Goal: Transaction & Acquisition: Purchase product/service

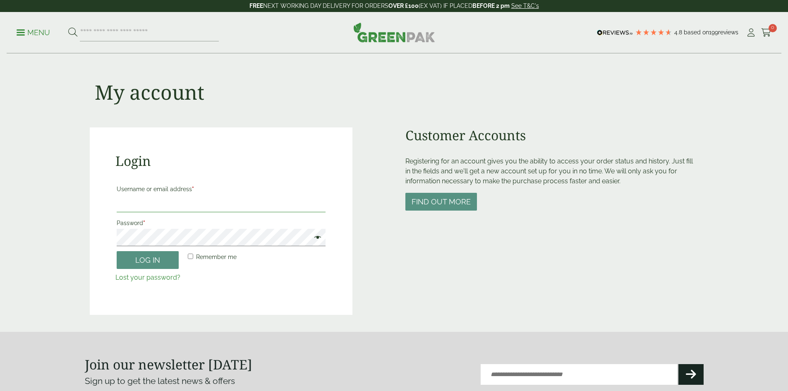
click at [204, 202] on input "Username or email address *" at bounding box center [221, 203] width 209 height 17
type input "**********"
click at [117, 251] on button "Log in" at bounding box center [148, 260] width 62 height 18
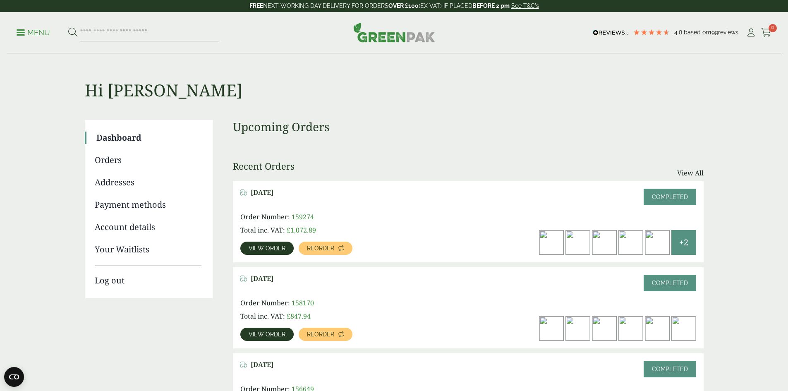
click at [286, 245] on span "View order" at bounding box center [267, 248] width 37 height 6
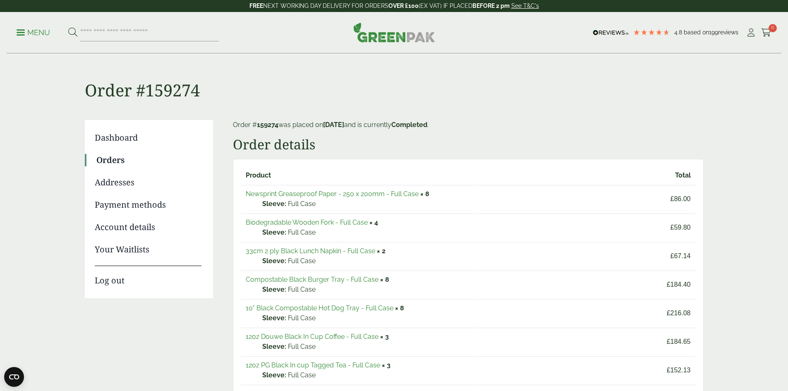
click at [378, 194] on link "Newsprint Greaseproof Paper - 250 x 200mm - Full Case" at bounding box center [332, 194] width 173 height 8
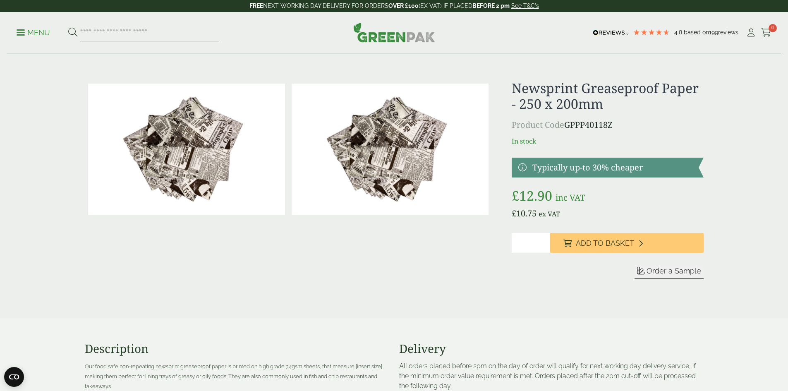
click at [529, 243] on input "*" at bounding box center [531, 243] width 38 height 20
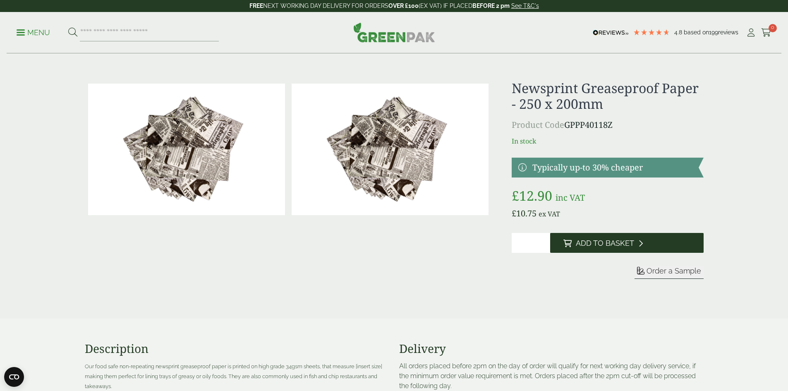
type input "**"
click at [595, 242] on span "Add to Basket" at bounding box center [605, 243] width 58 height 9
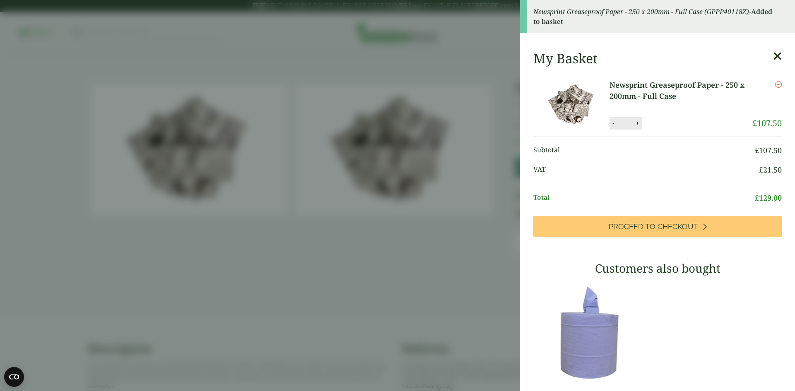
click at [773, 53] on icon at bounding box center [777, 56] width 9 height 12
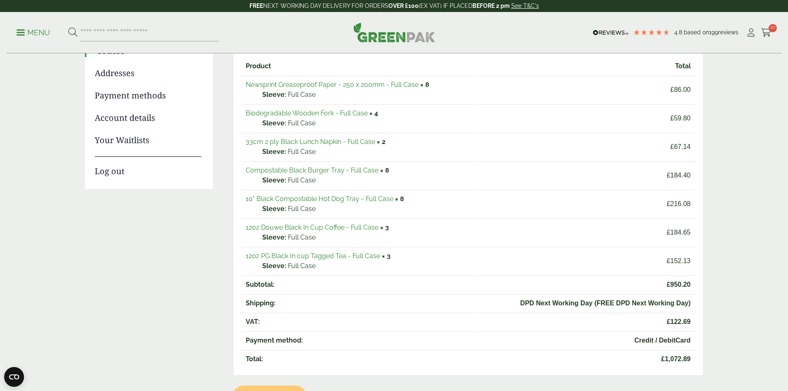
scroll to position [124, 0]
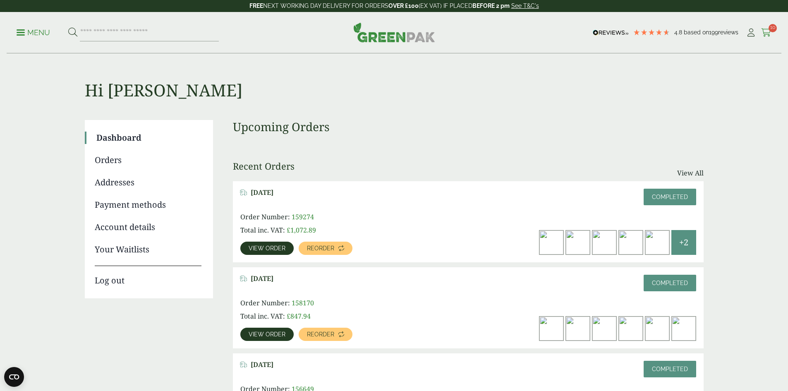
click at [764, 32] on icon at bounding box center [767, 33] width 10 height 8
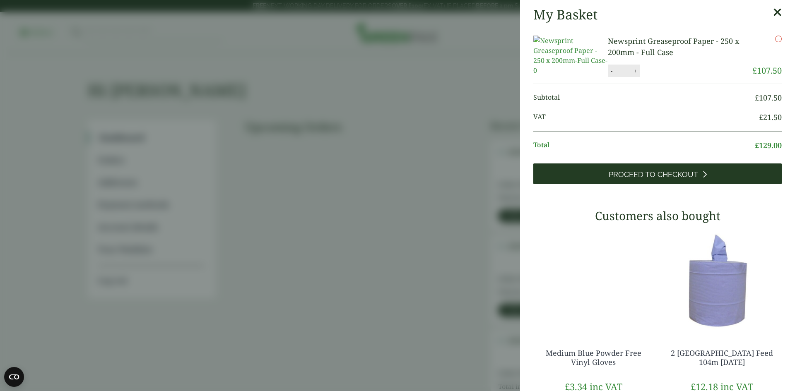
click at [635, 179] on span "Proceed to Checkout" at bounding box center [652, 174] width 89 height 9
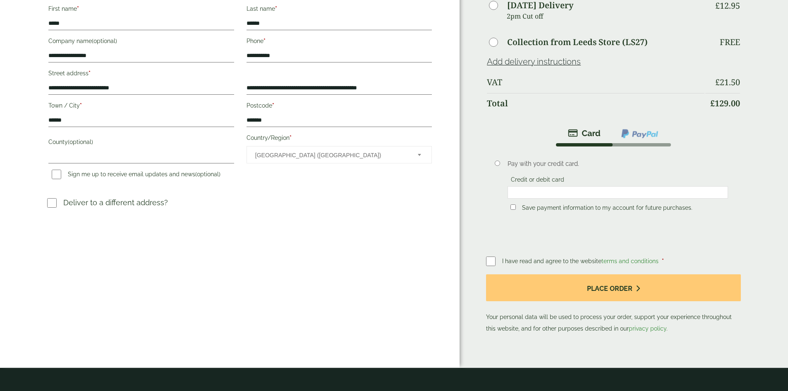
scroll to position [166, 0]
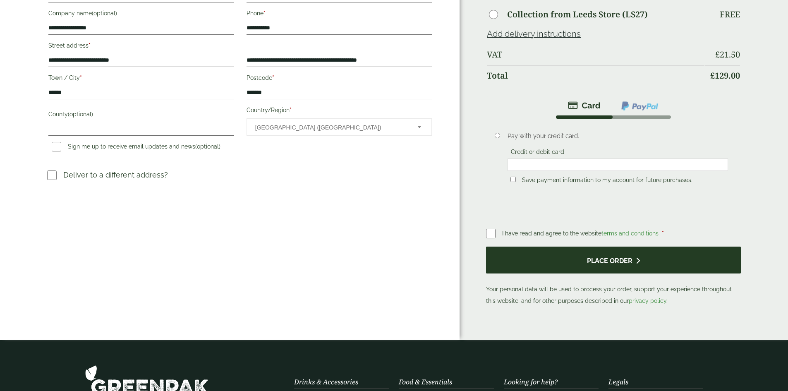
click at [587, 247] on button "Place order" at bounding box center [613, 260] width 255 height 27
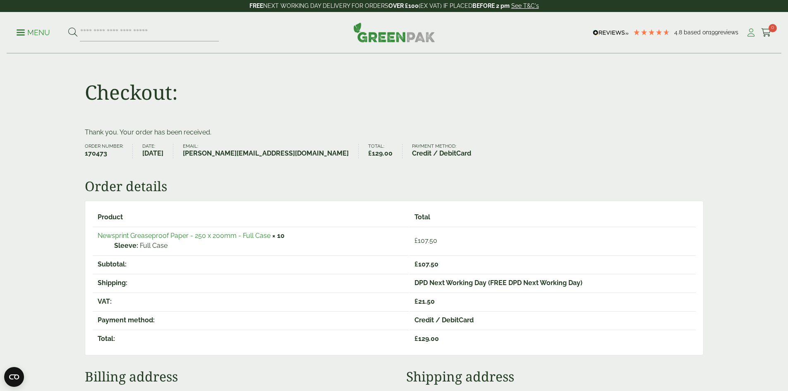
click at [748, 34] on icon at bounding box center [751, 33] width 10 height 8
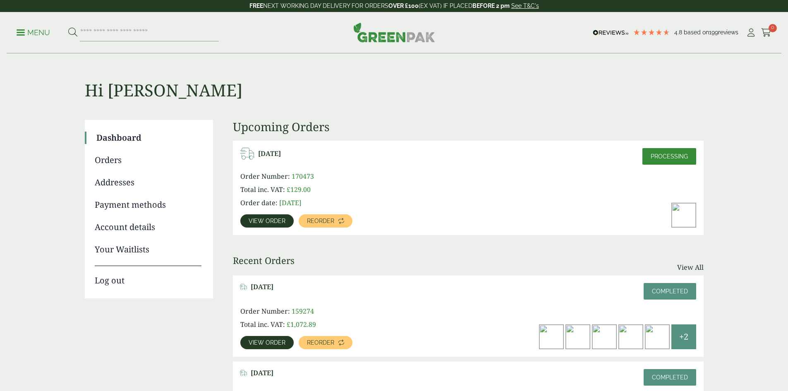
click at [121, 281] on link "Log out" at bounding box center [148, 276] width 107 height 21
